Goal: Go to known website: Access a specific website the user already knows

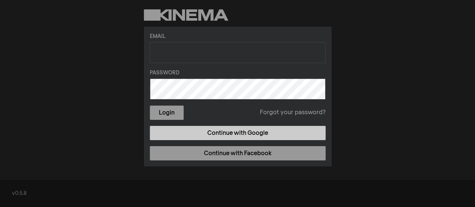
click at [263, 134] on link "Continue with Google" at bounding box center [238, 133] width 176 height 14
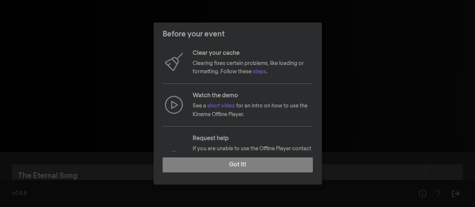
scroll to position [123, 0]
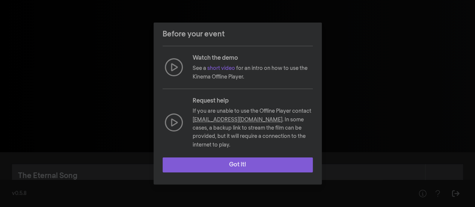
click at [255, 166] on button "Got it!" at bounding box center [237, 164] width 150 height 15
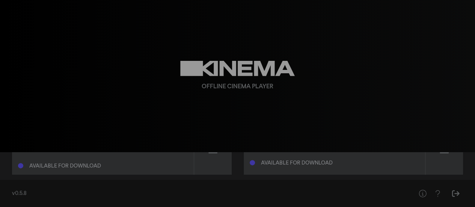
scroll to position [55, 0]
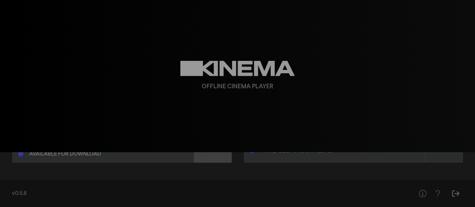
click at [212, 153] on div at bounding box center [213, 135] width 38 height 53
